Goal: Transaction & Acquisition: Subscribe to service/newsletter

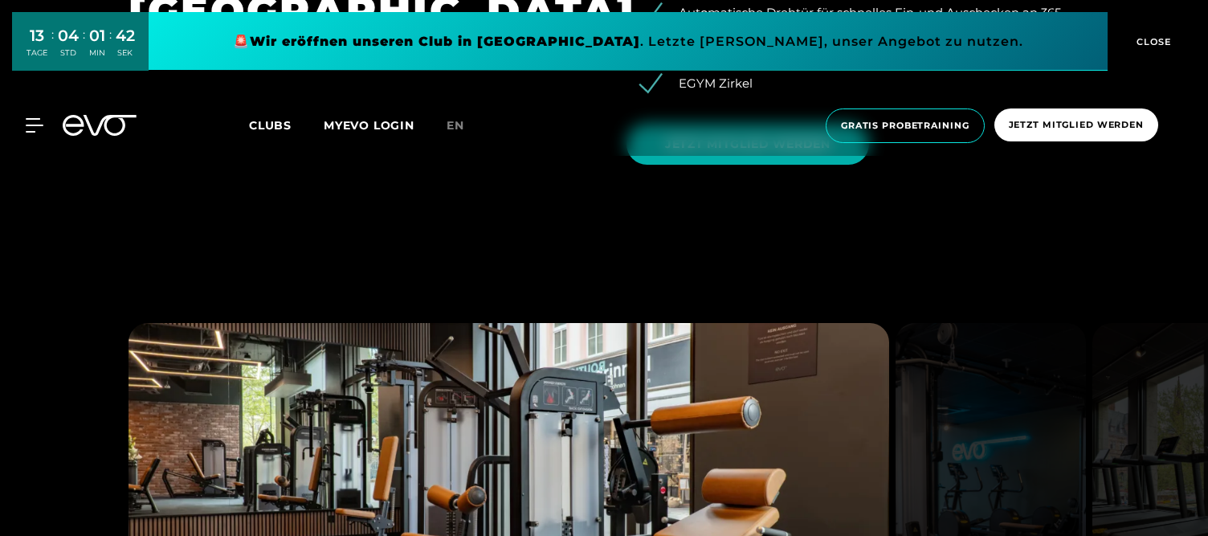
scroll to position [1802, 0]
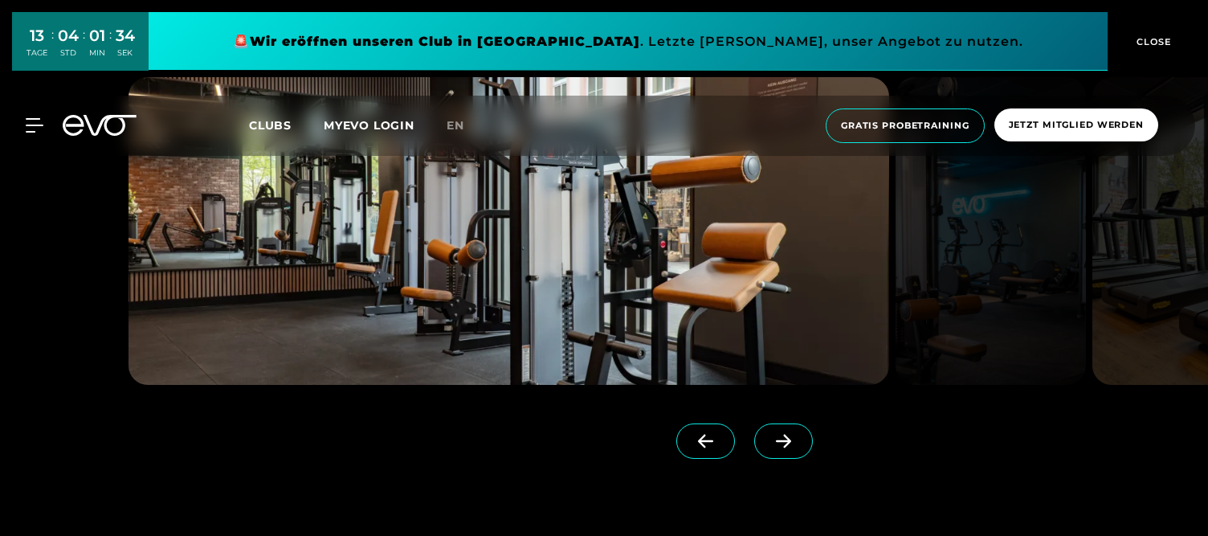
click at [795, 445] on icon at bounding box center [783, 441] width 28 height 14
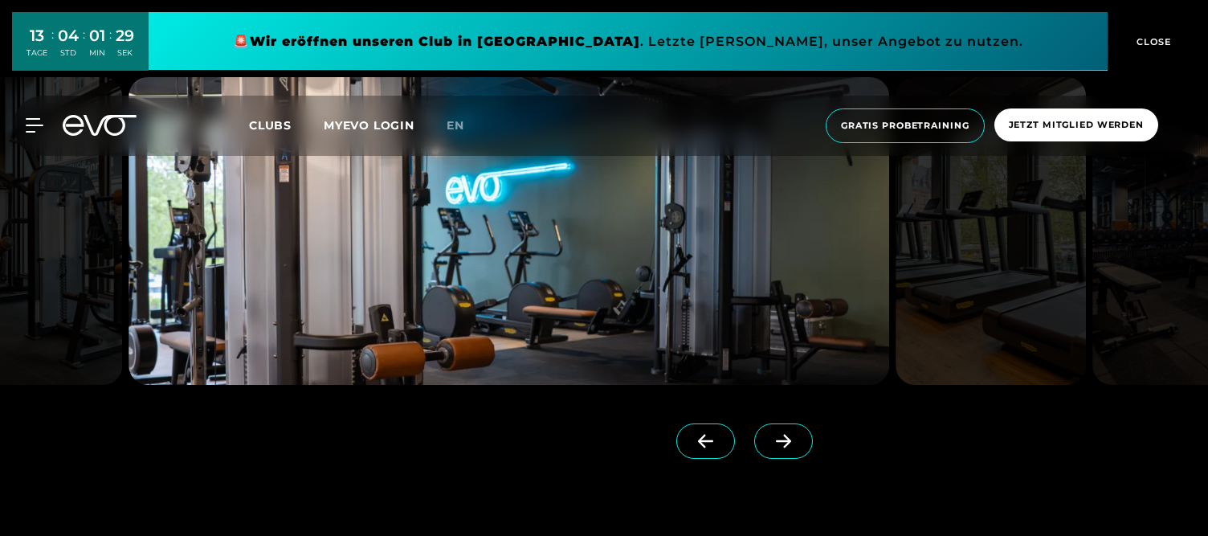
click at [795, 445] on icon at bounding box center [783, 441] width 28 height 14
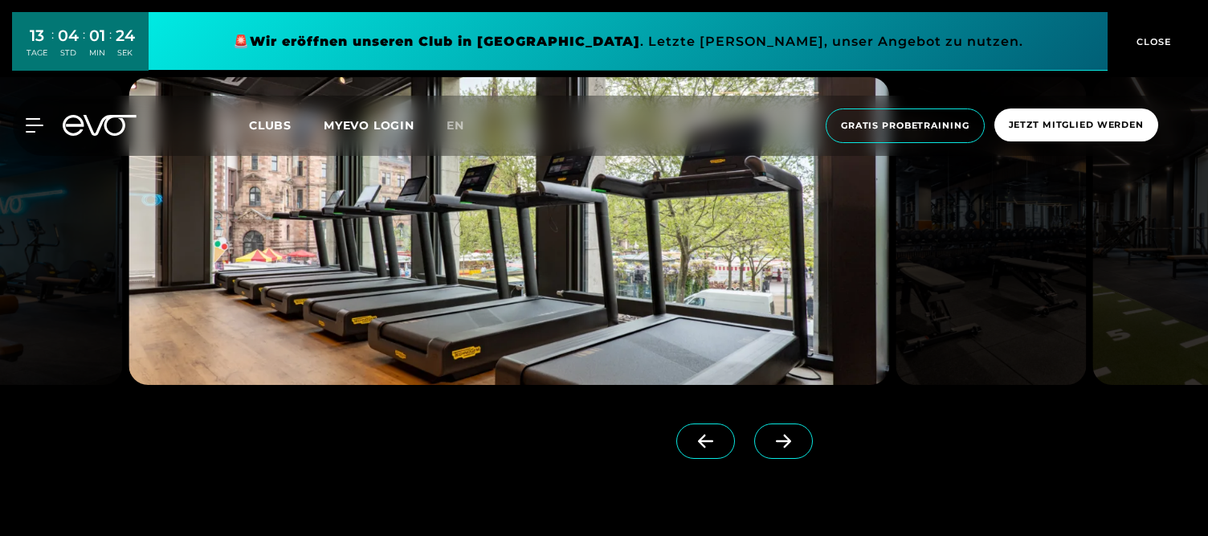
click at [795, 445] on icon at bounding box center [783, 441] width 28 height 14
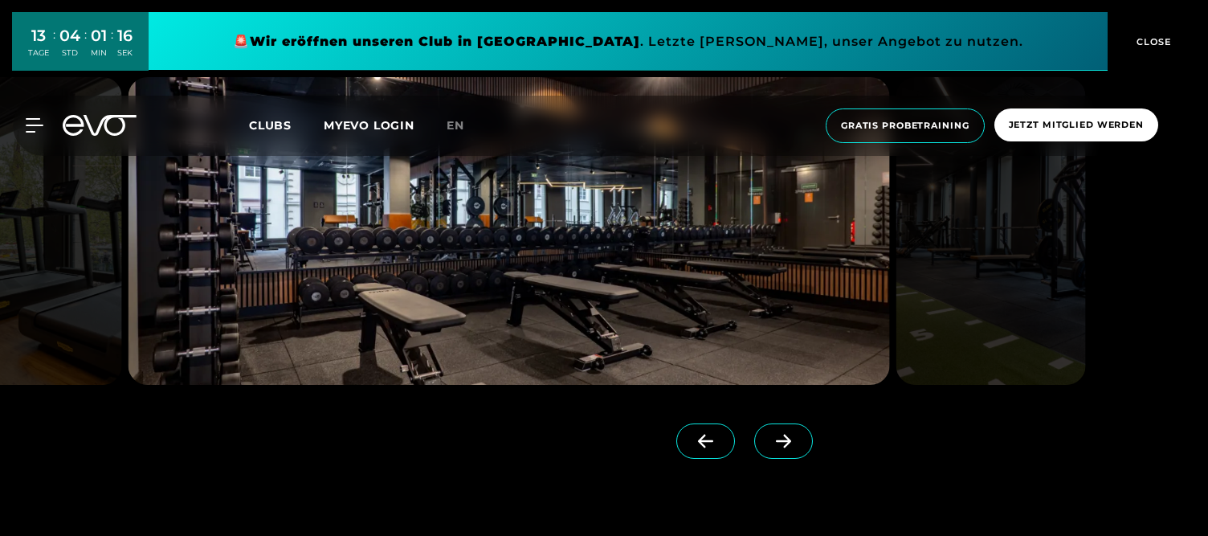
click at [795, 445] on icon at bounding box center [783, 441] width 28 height 14
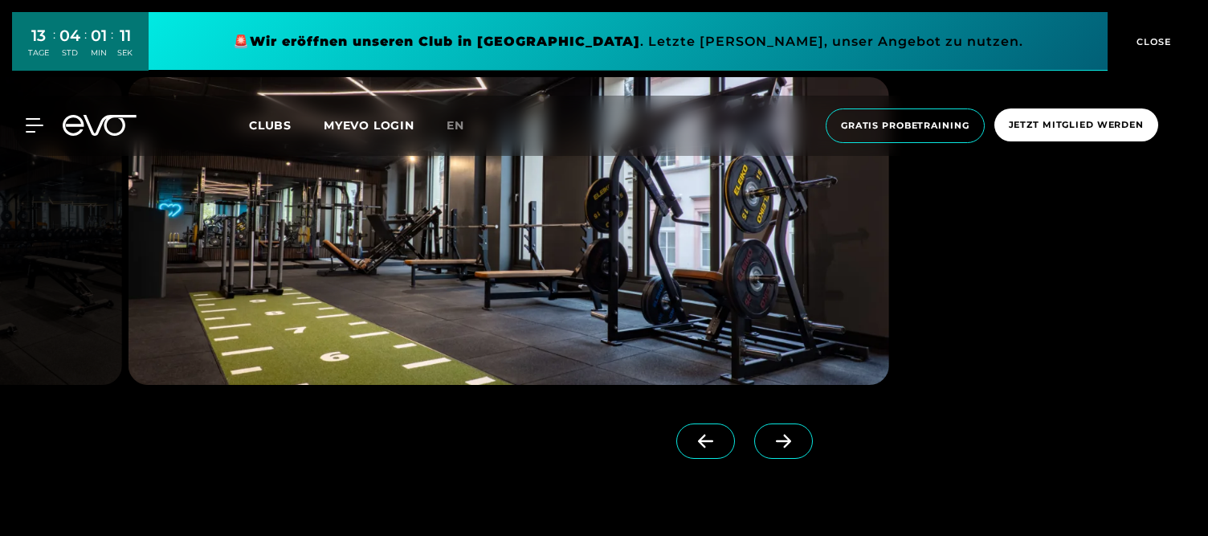
click at [795, 445] on icon at bounding box center [783, 441] width 28 height 14
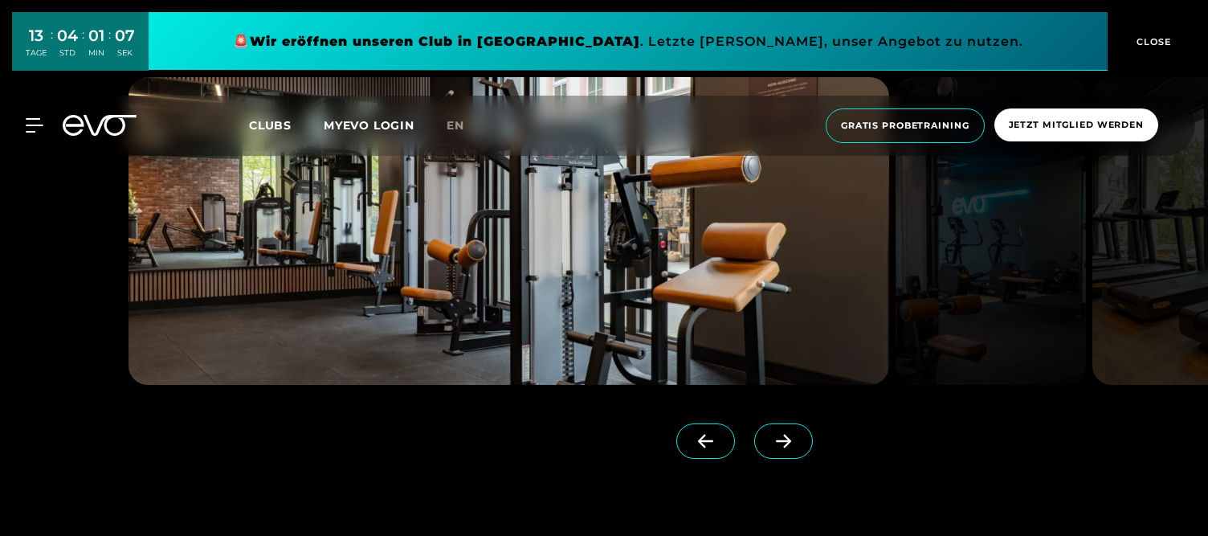
click at [277, 125] on span "Clubs" at bounding box center [270, 125] width 43 height 14
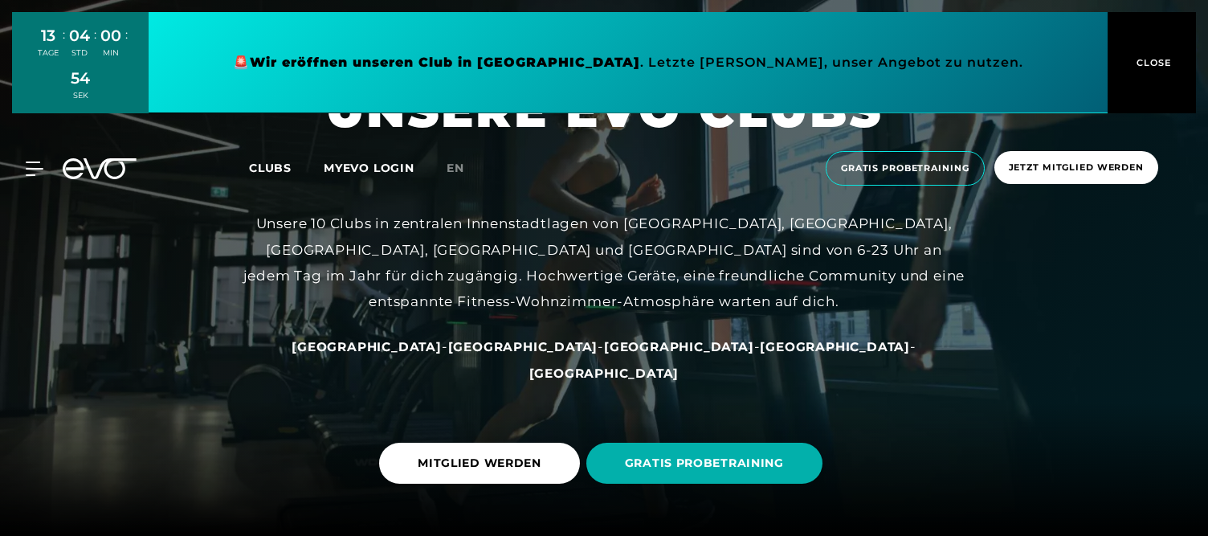
click at [1087, 118] on div "13 TAGE : 04 STD : 00 MIN : 54 SEK 🚨 Wir eröffnen unseren Club in [GEOGRAPHIC_D…" at bounding box center [604, 62] width 1208 height 125
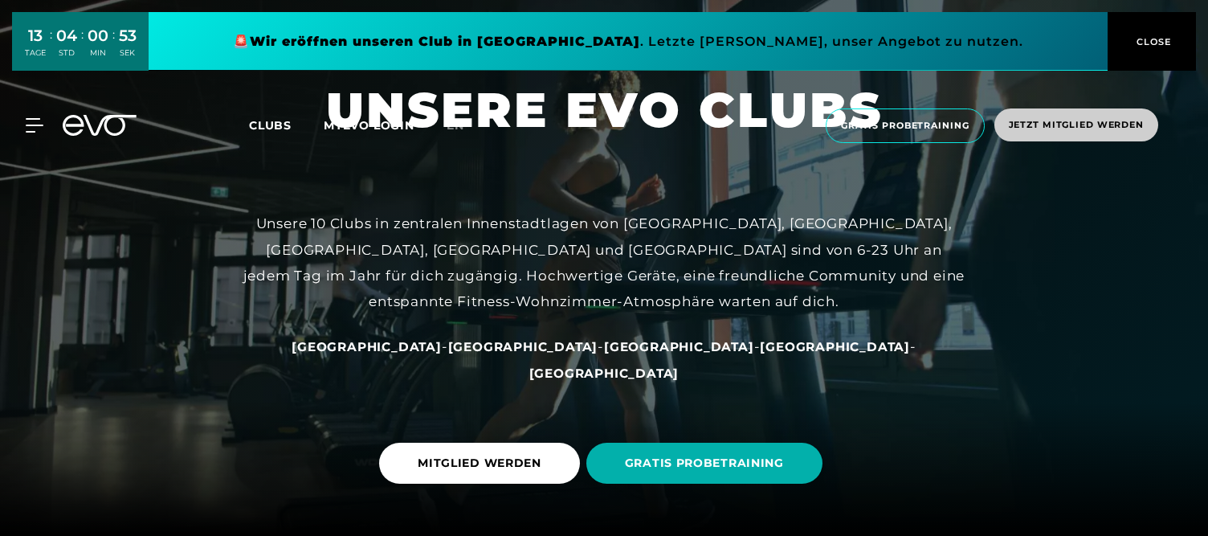
click at [1074, 164] on div "MyEVO Login Über EVO Mitgliedschaften Probetraining TAGESPASS EVO Studios [GEOG…" at bounding box center [604, 126] width 1208 height 86
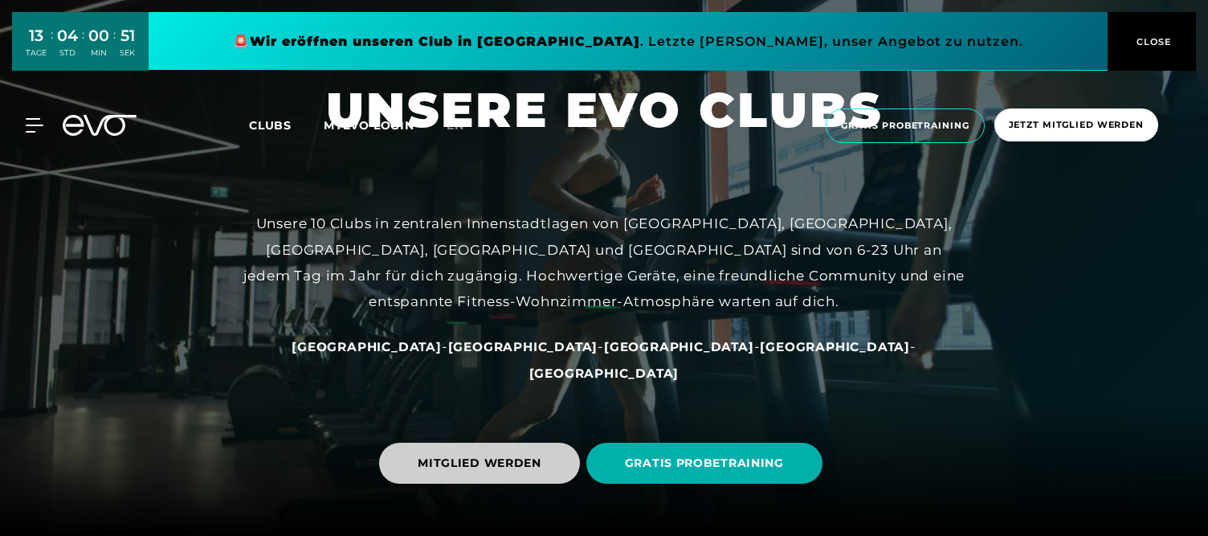
click at [463, 470] on span "MITGLIED WERDEN" at bounding box center [480, 462] width 124 height 17
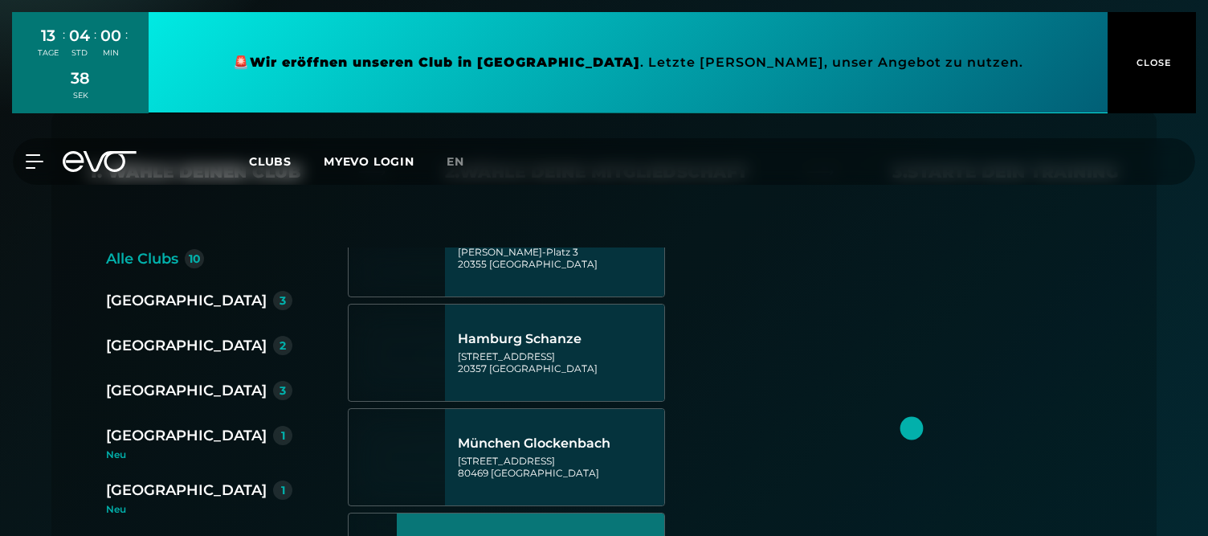
scroll to position [573, 0]
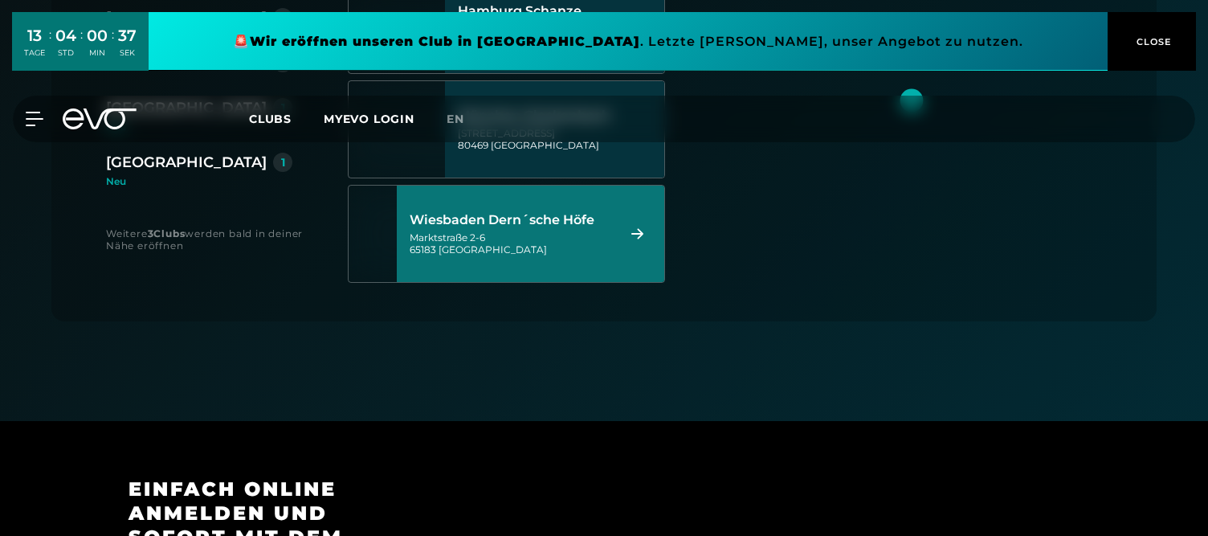
click at [562, 226] on div "Wiesbaden Dern´sche Höfe" at bounding box center [510, 220] width 202 height 16
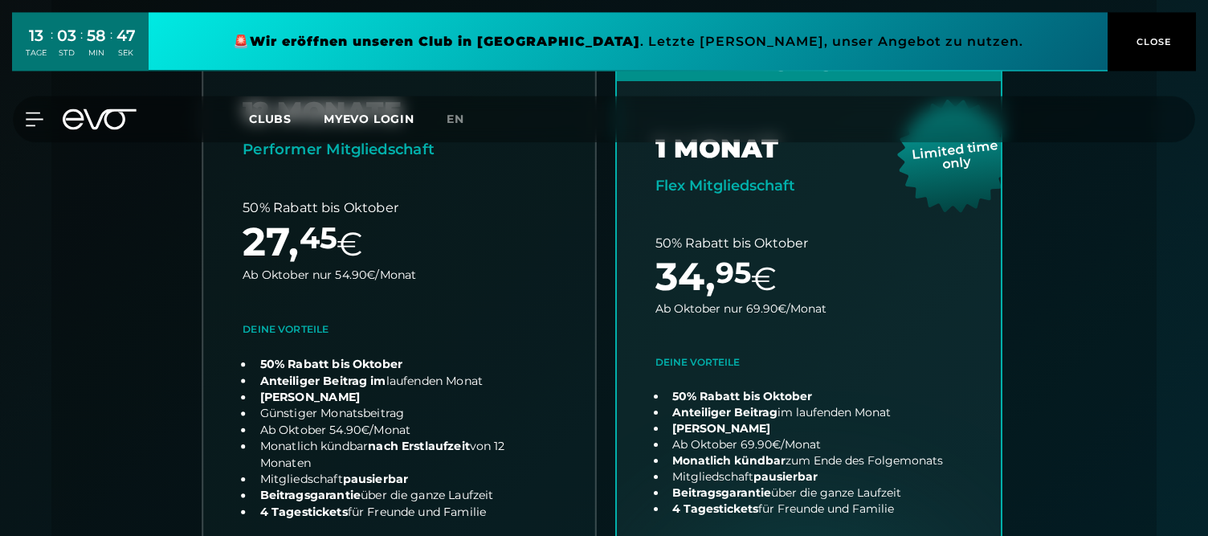
scroll to position [491, 0]
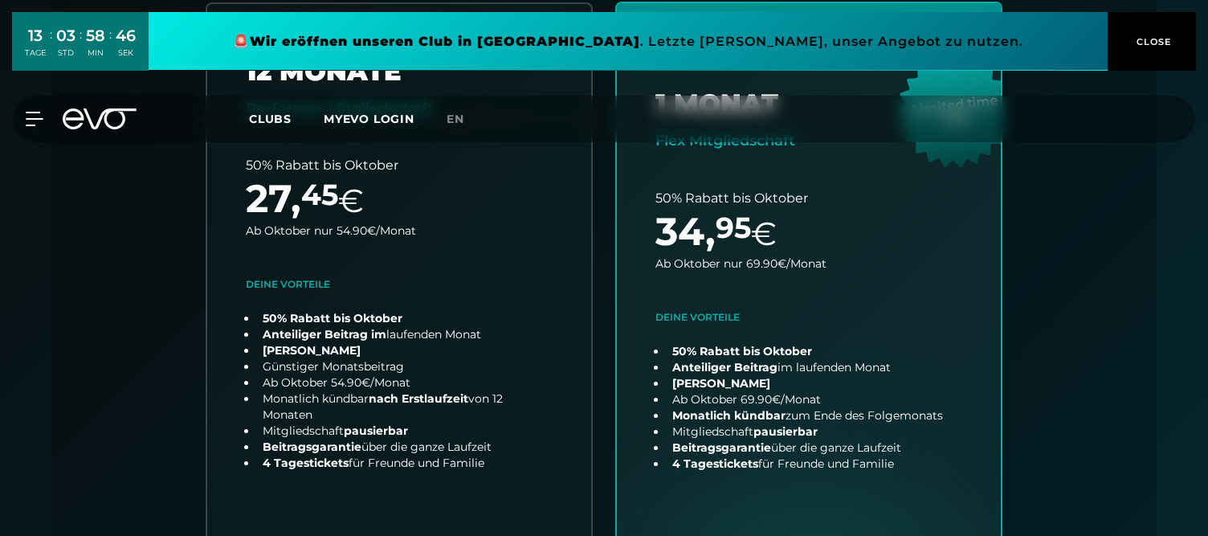
click at [1065, 332] on div "Alle Clubs 10 [GEOGRAPHIC_DATA] 3 [GEOGRAPHIC_DATA] 2 [GEOGRAPHIC_DATA] 3 [GEOG…" at bounding box center [604, 333] width 1028 height 662
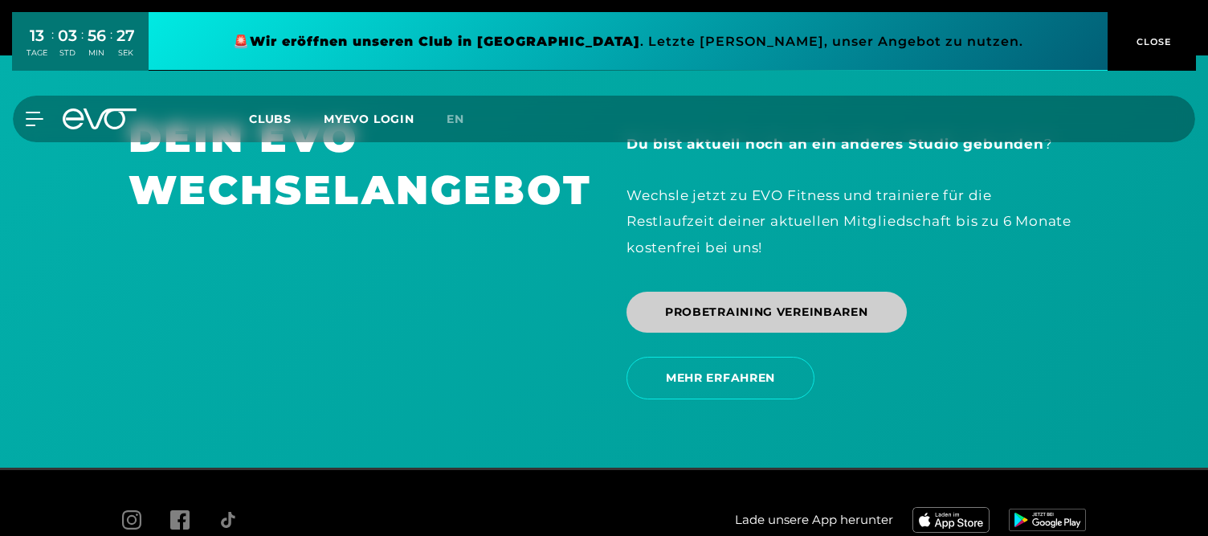
scroll to position [3276, 0]
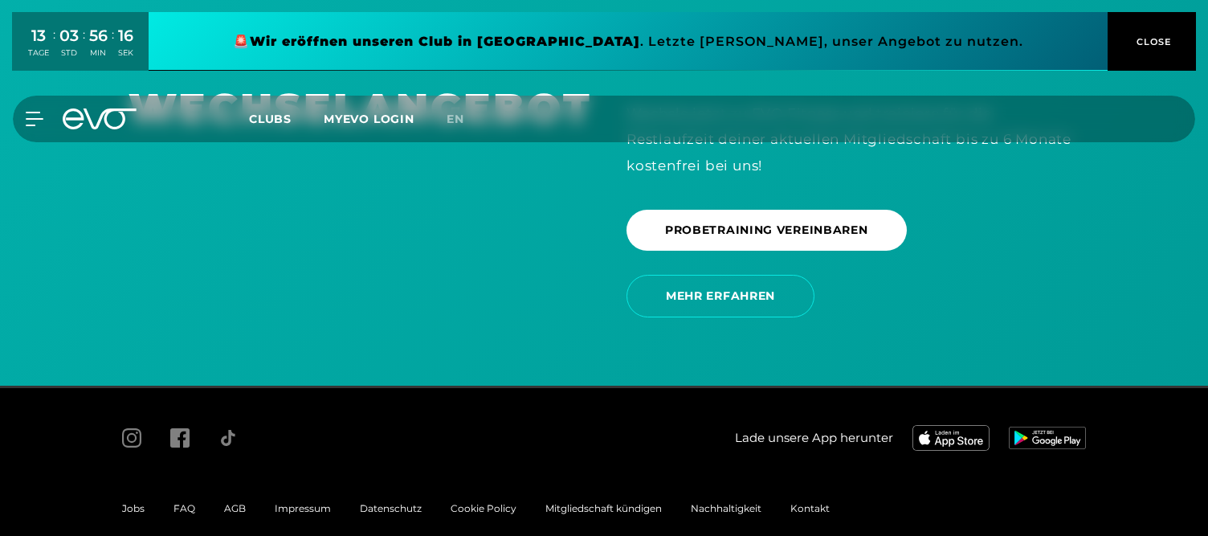
click at [1143, 44] on span "CLOSE" at bounding box center [1151, 42] width 39 height 14
